Goal: Information Seeking & Learning: Learn about a topic

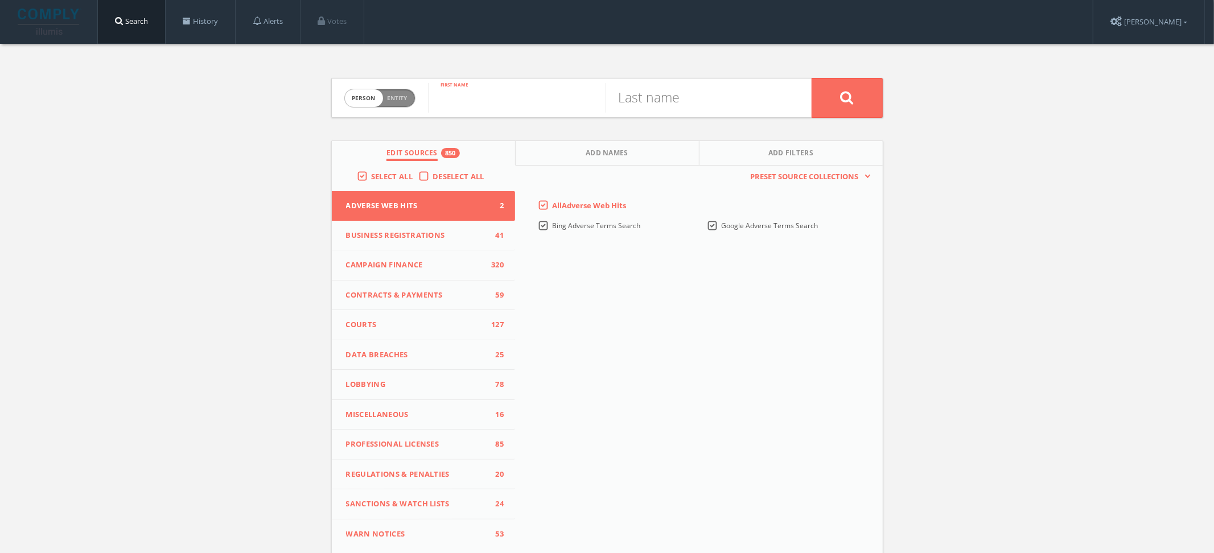
click at [457, 99] on input "text" at bounding box center [517, 98] width 178 height 30
type input "[PERSON_NAME]"
type input "ipp"
click at [812, 78] on button at bounding box center [847, 98] width 71 height 40
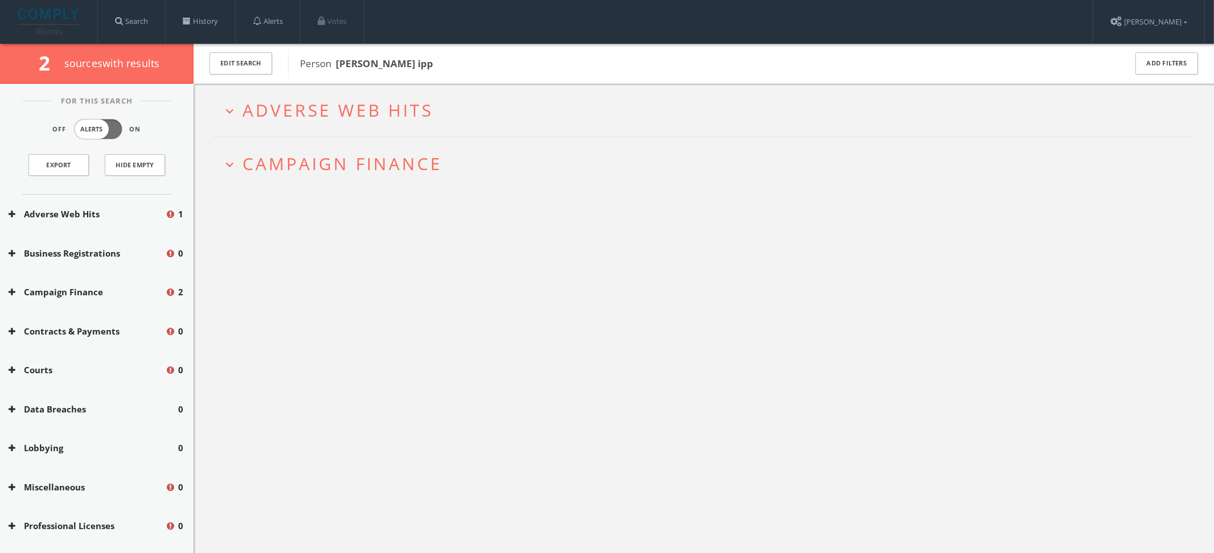
click at [413, 114] on span "Adverse Web Hits" at bounding box center [337, 109] width 191 height 23
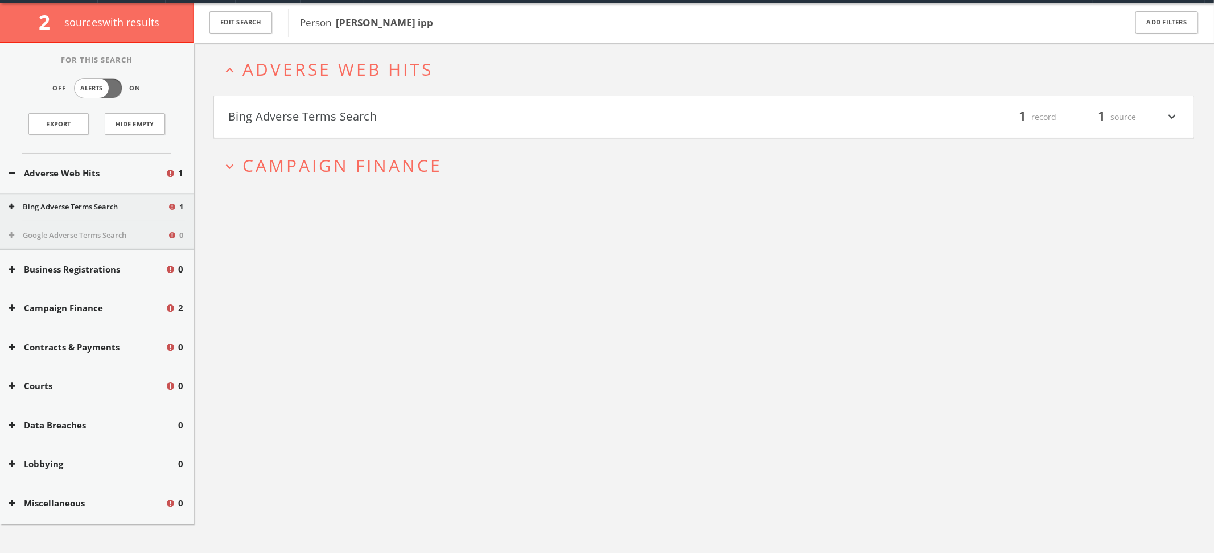
click at [416, 119] on button "Bing Adverse Terms Search" at bounding box center [466, 117] width 476 height 19
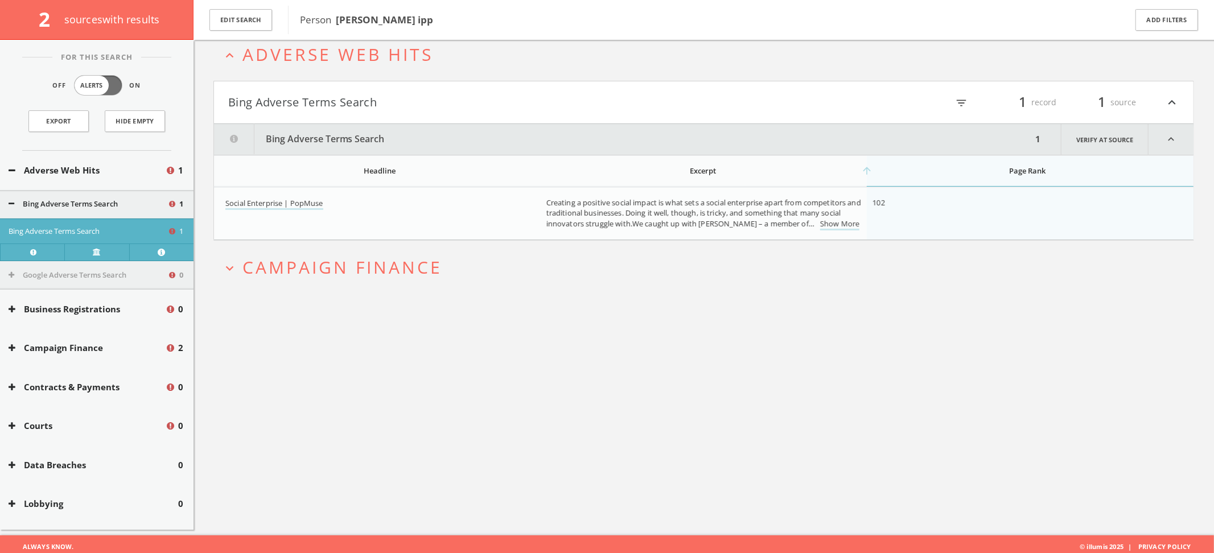
scroll to position [66, 0]
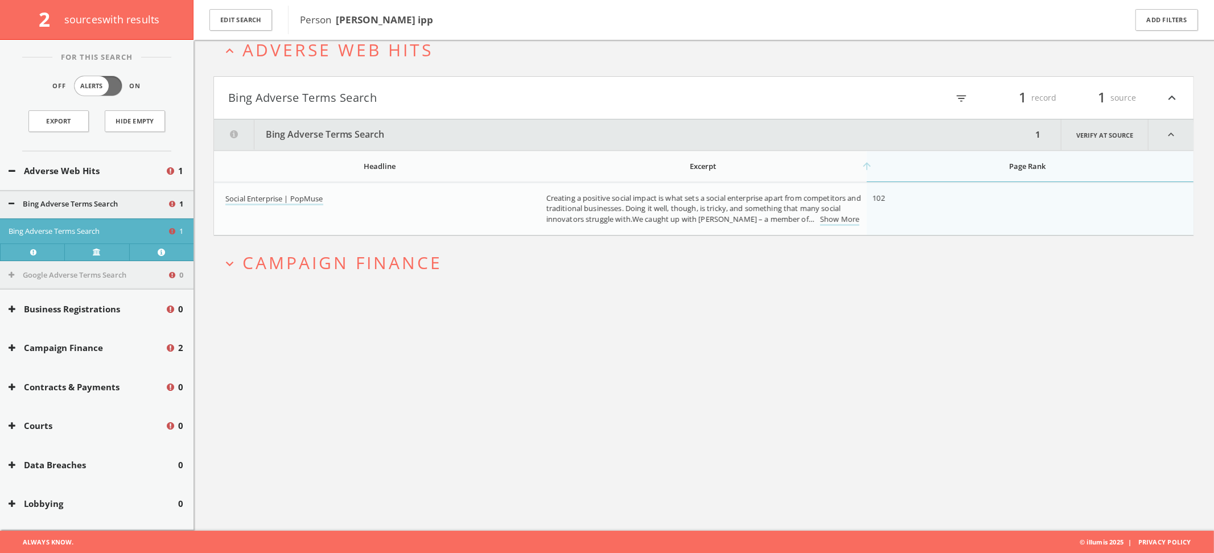
click at [715, 249] on h2 "expand_more Campaign Finance" at bounding box center [703, 262] width 981 height 53
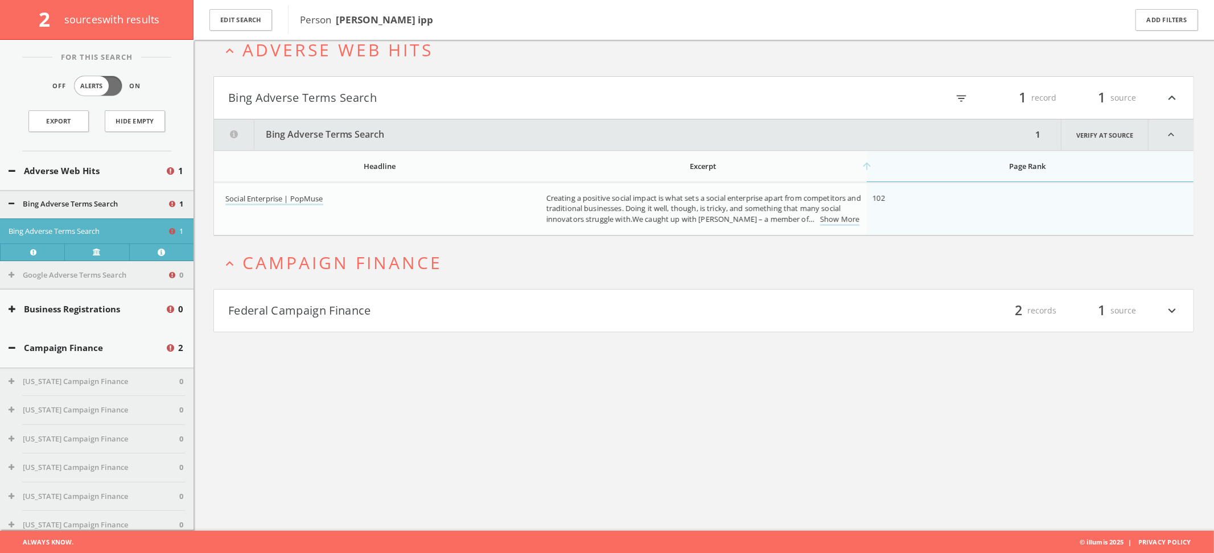
click at [546, 314] on button "Federal Campaign Finance" at bounding box center [466, 310] width 476 height 19
